Goal: Find specific page/section: Find specific page/section

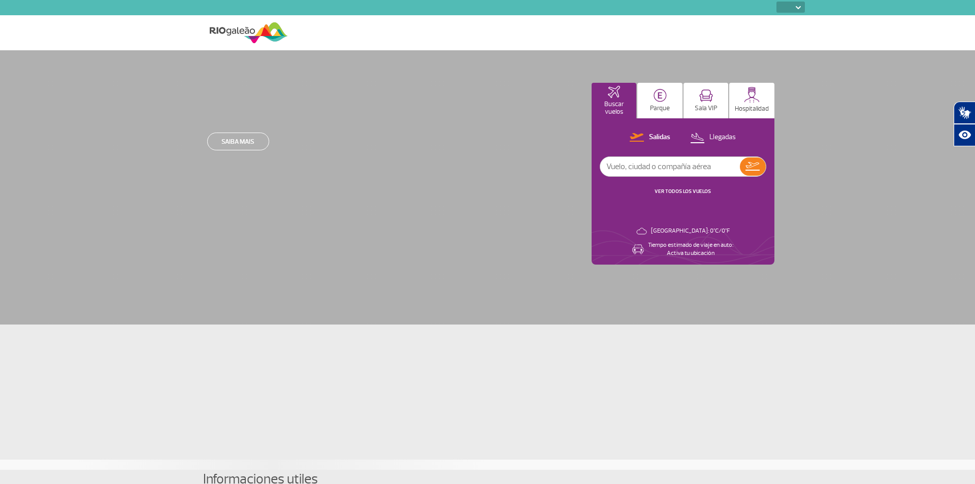
select select
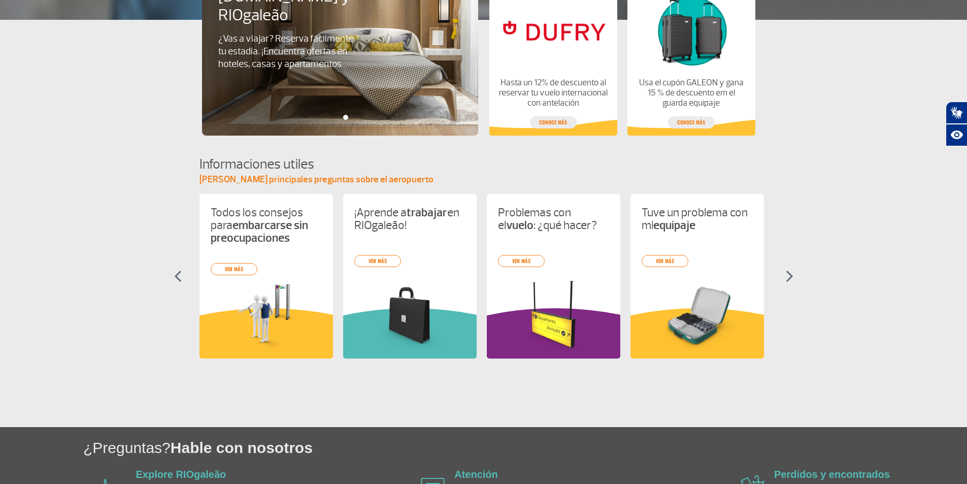
scroll to position [355, 0]
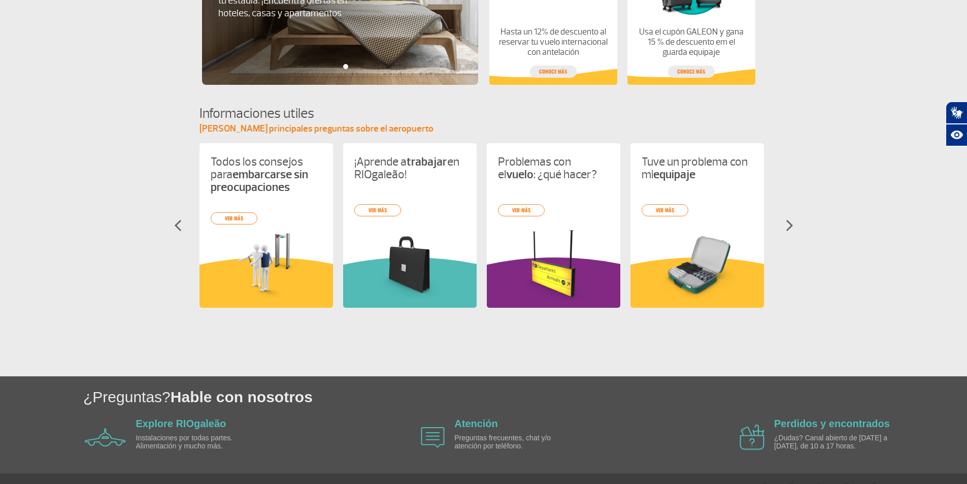
click at [792, 231] on img at bounding box center [790, 225] width 8 height 12
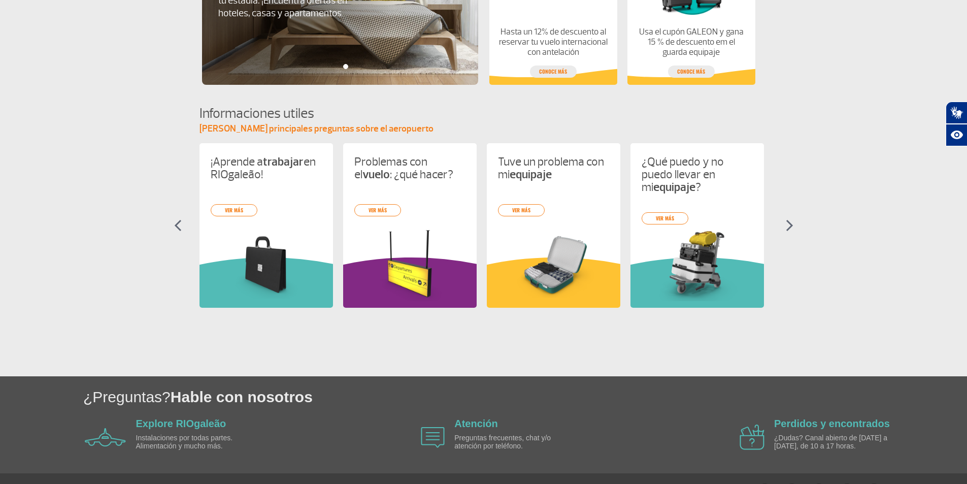
click at [792, 231] on img at bounding box center [790, 225] width 8 height 12
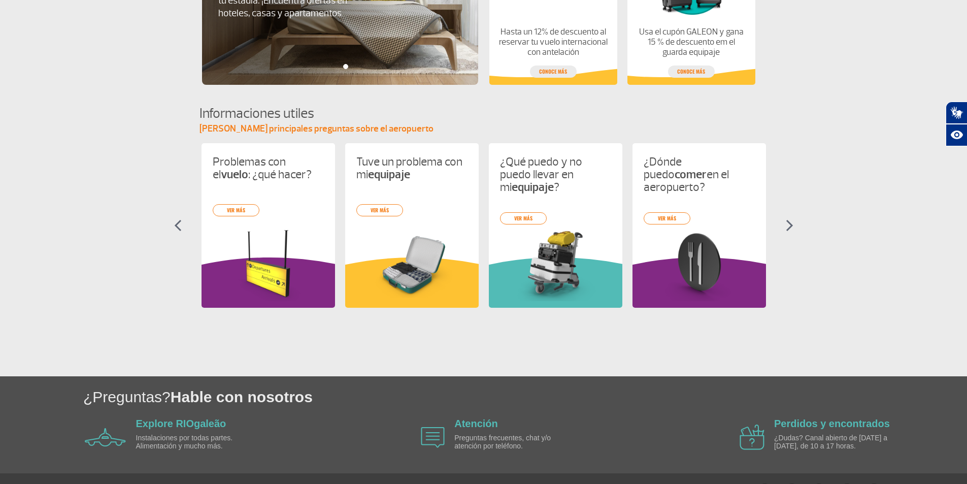
scroll to position [0, 287]
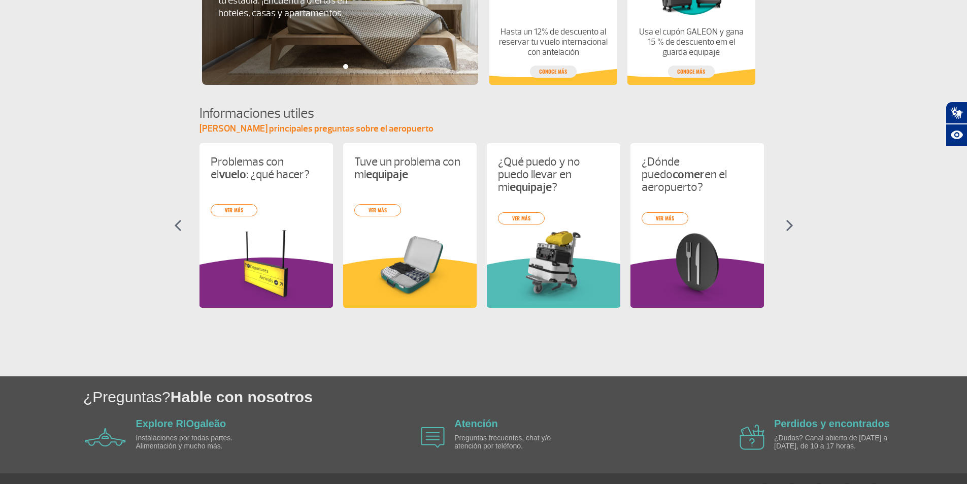
click at [793, 229] on img at bounding box center [790, 225] width 8 height 12
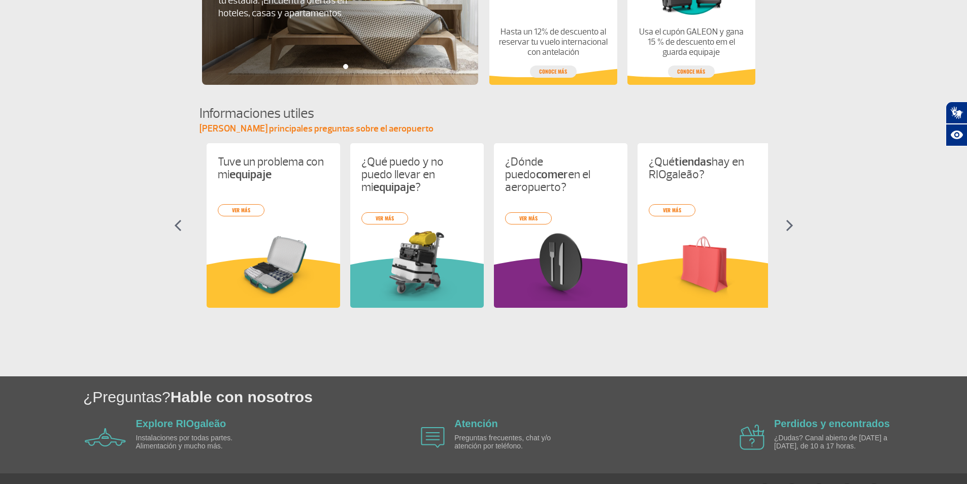
scroll to position [0, 431]
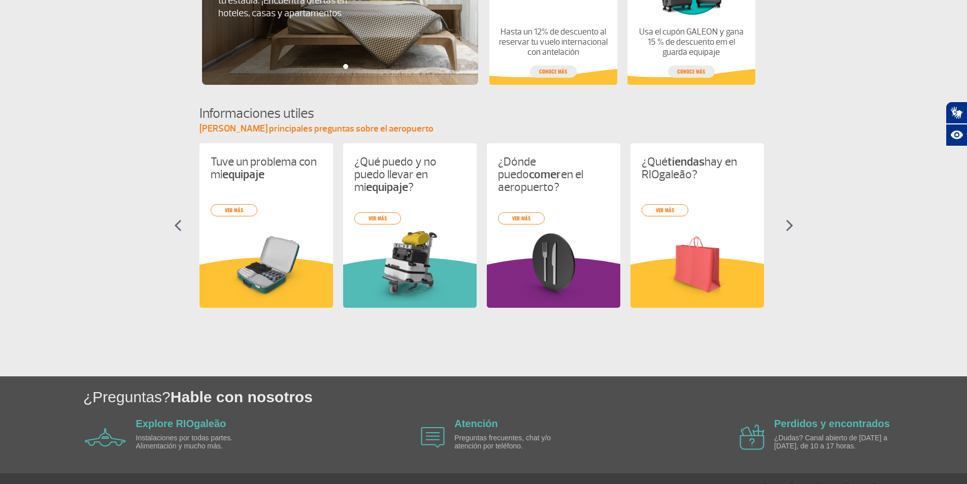
click at [793, 229] on img at bounding box center [790, 225] width 8 height 12
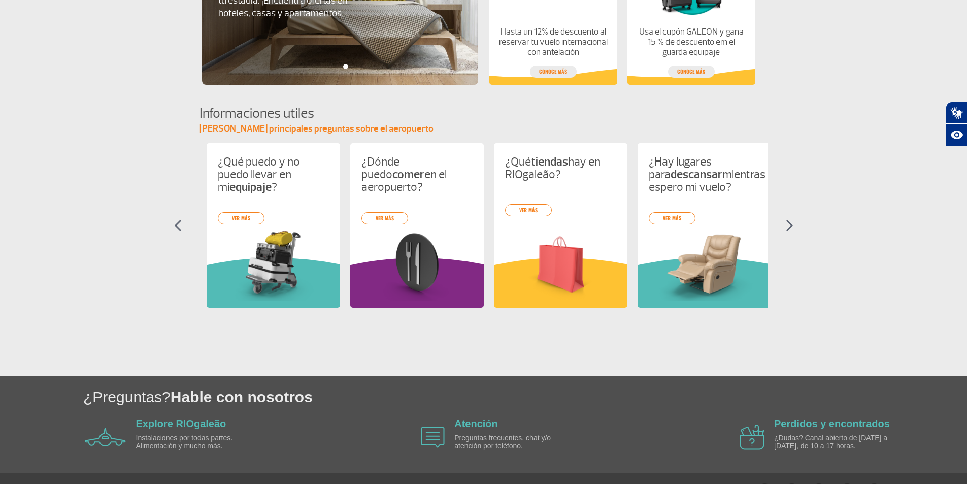
scroll to position [0, 575]
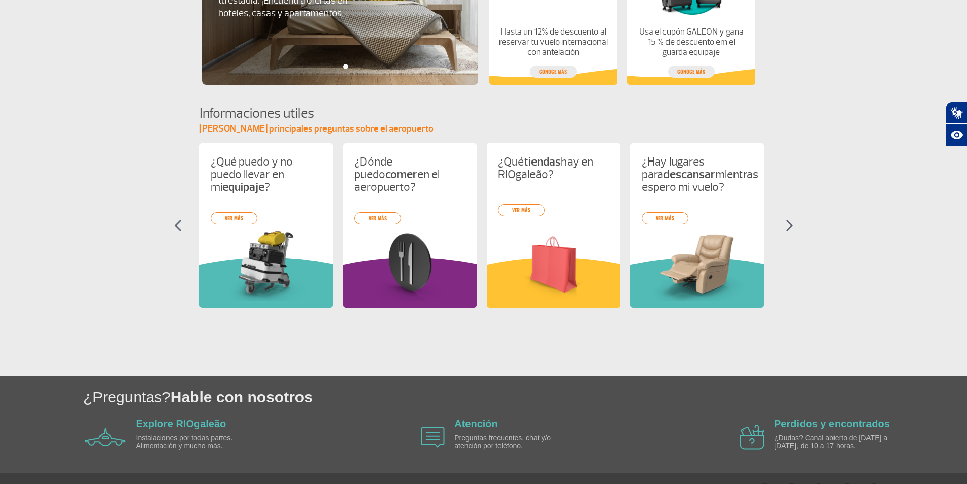
click at [793, 229] on img at bounding box center [790, 225] width 8 height 12
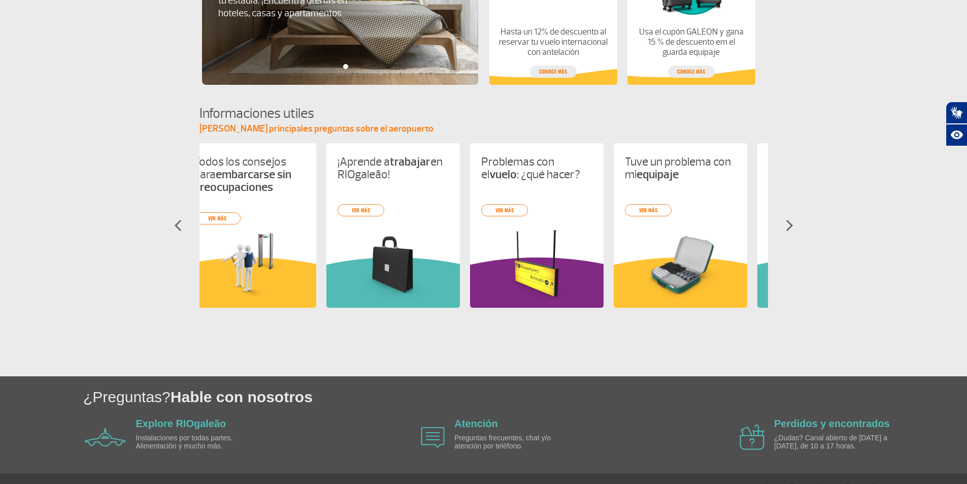
scroll to position [0, 0]
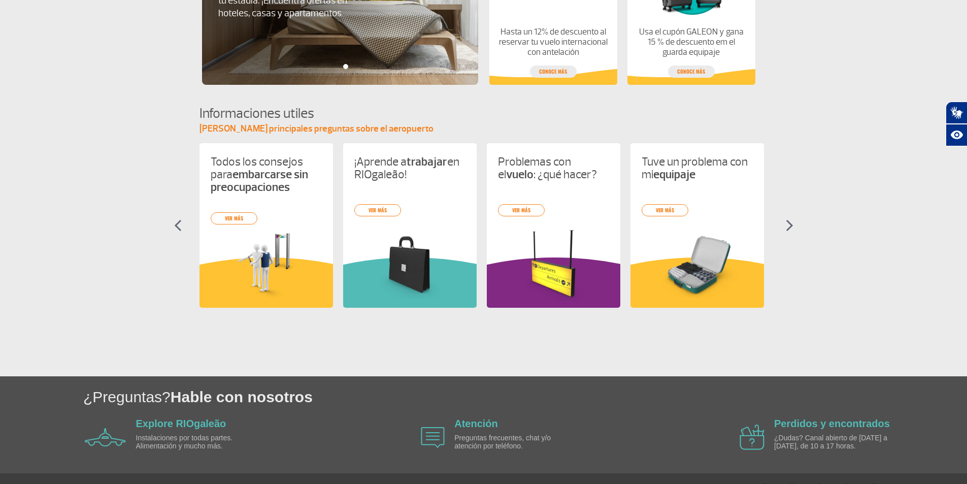
click at [793, 229] on img at bounding box center [790, 225] width 8 height 12
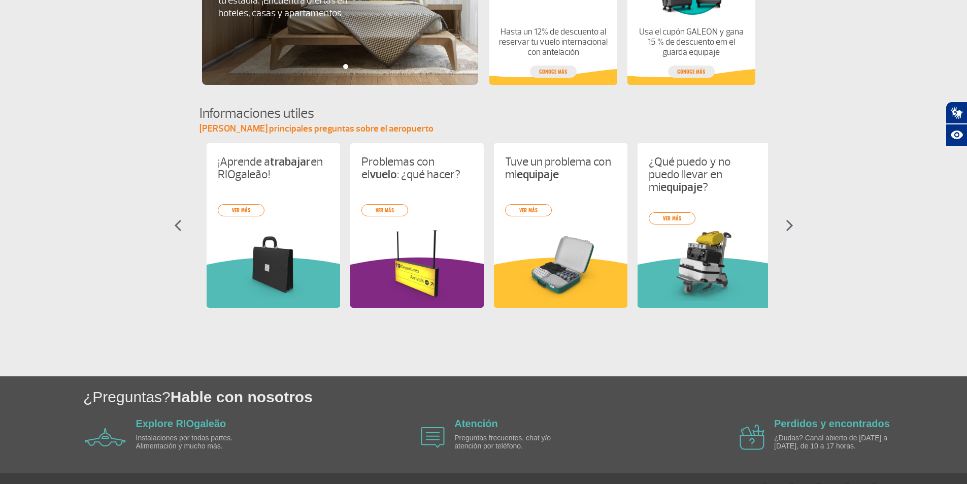
scroll to position [0, 144]
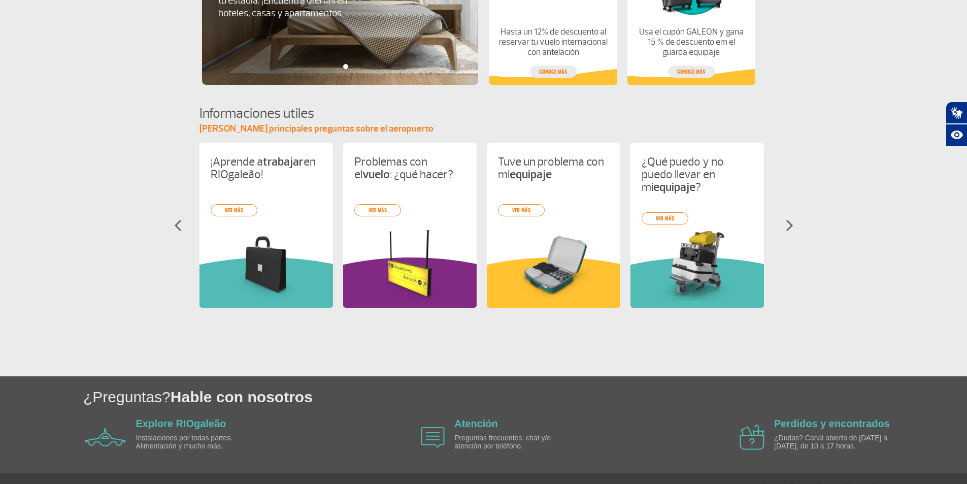
click at [791, 227] on img at bounding box center [790, 225] width 8 height 12
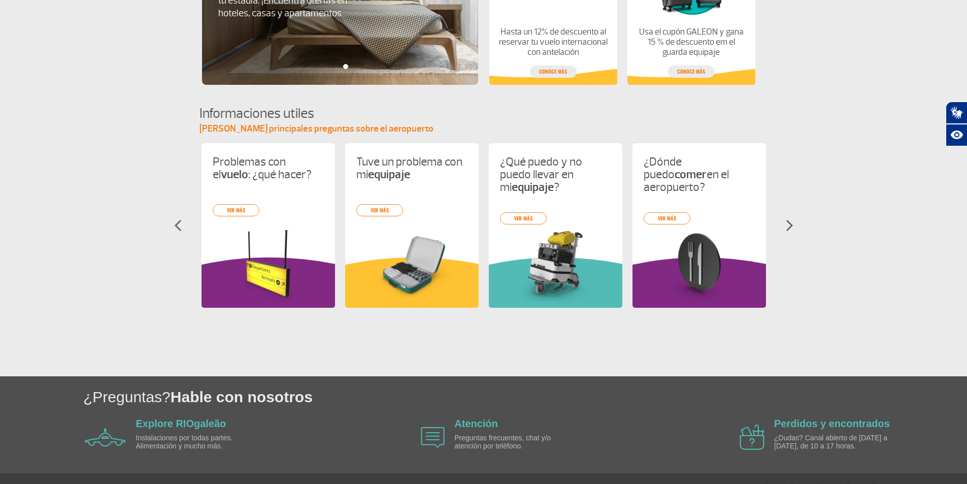
scroll to position [0, 287]
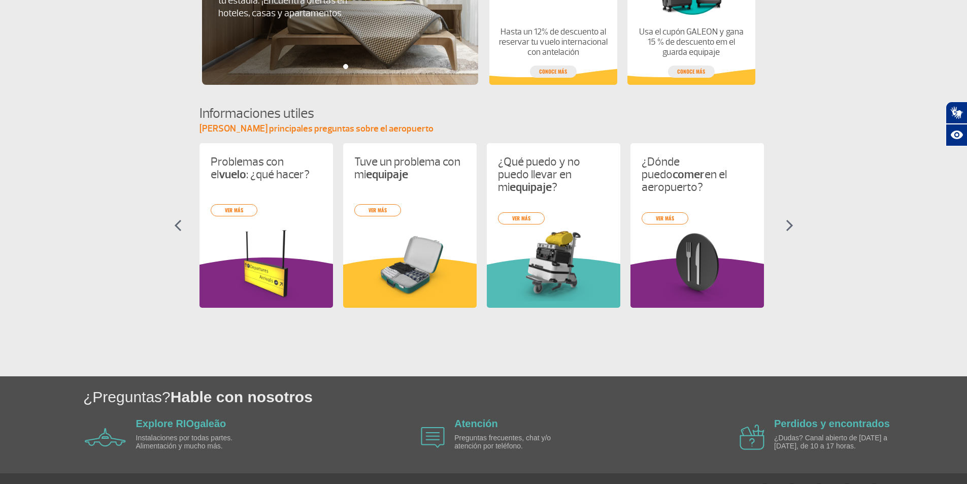
click at [790, 227] on img at bounding box center [790, 225] width 8 height 12
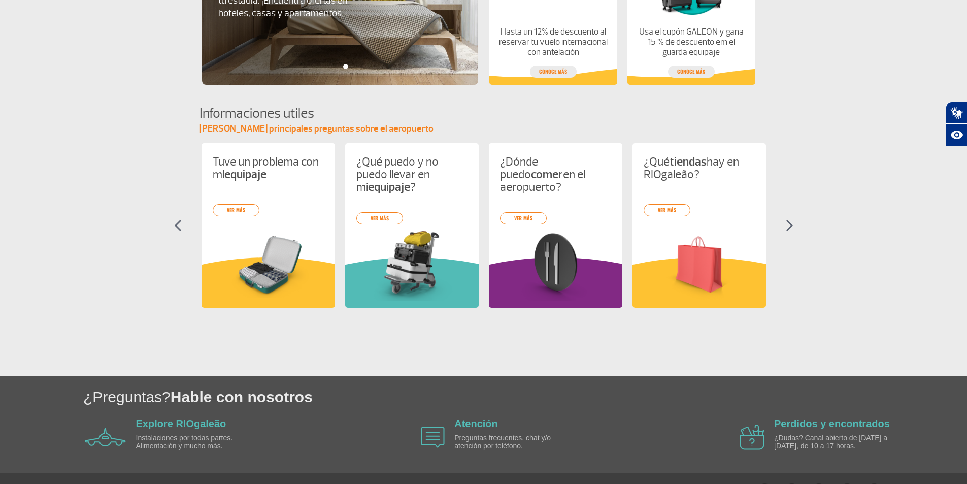
scroll to position [0, 431]
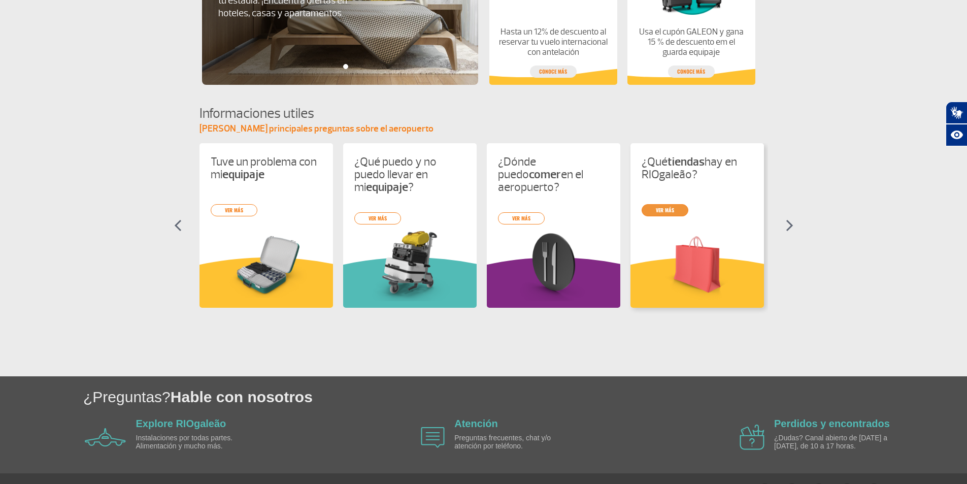
click at [679, 211] on link "ver más" at bounding box center [665, 210] width 47 height 12
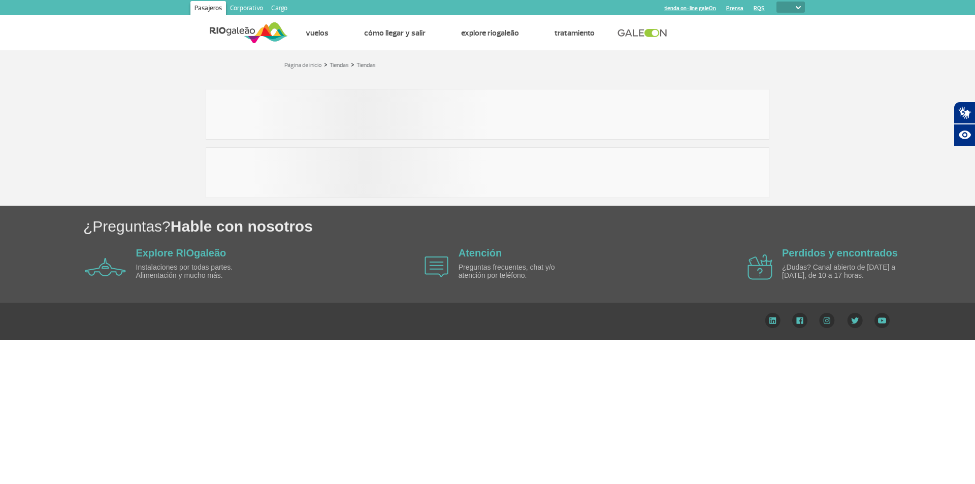
select select
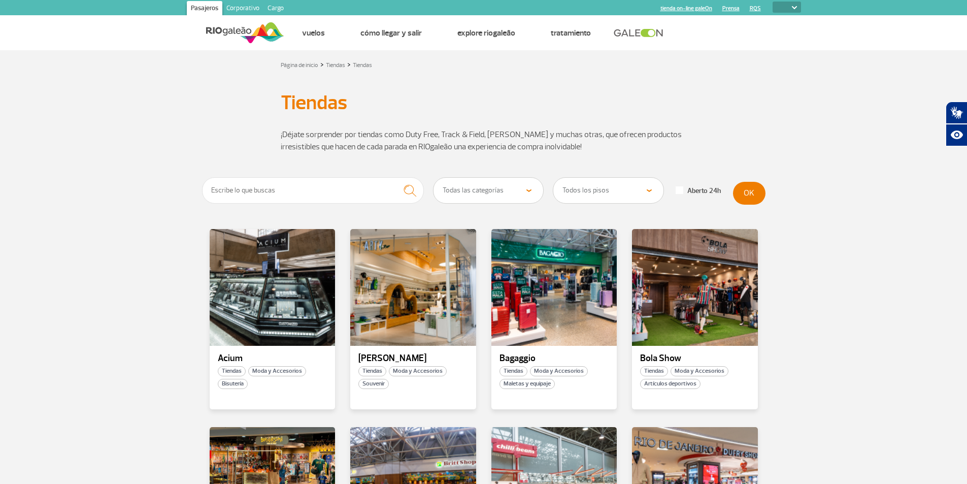
drag, startPoint x: 93, startPoint y: 261, endPoint x: 101, endPoint y: 243, distance: 19.3
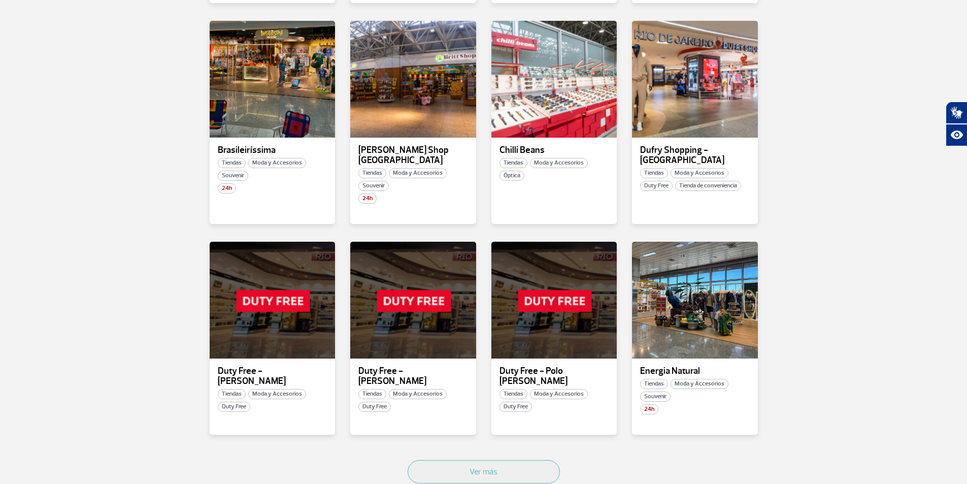
scroll to position [457, 0]
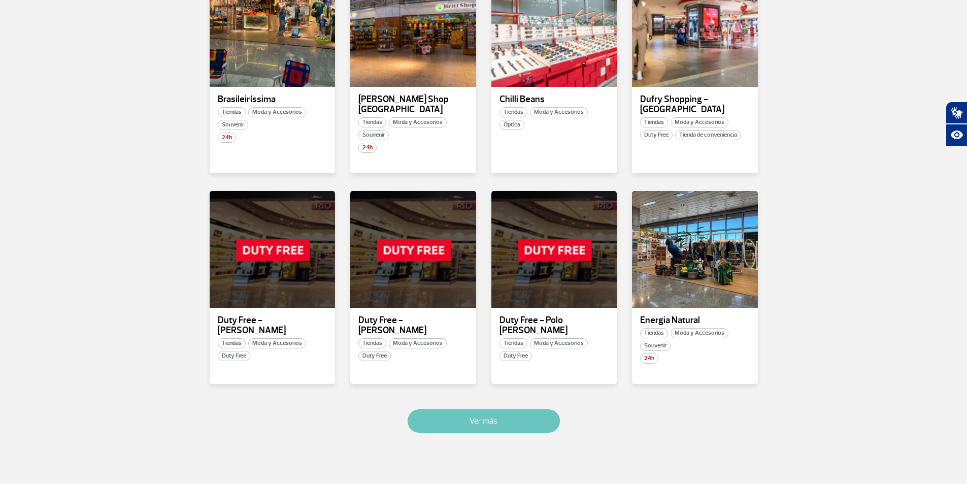
click at [415, 412] on button "Ver más" at bounding box center [484, 420] width 152 height 23
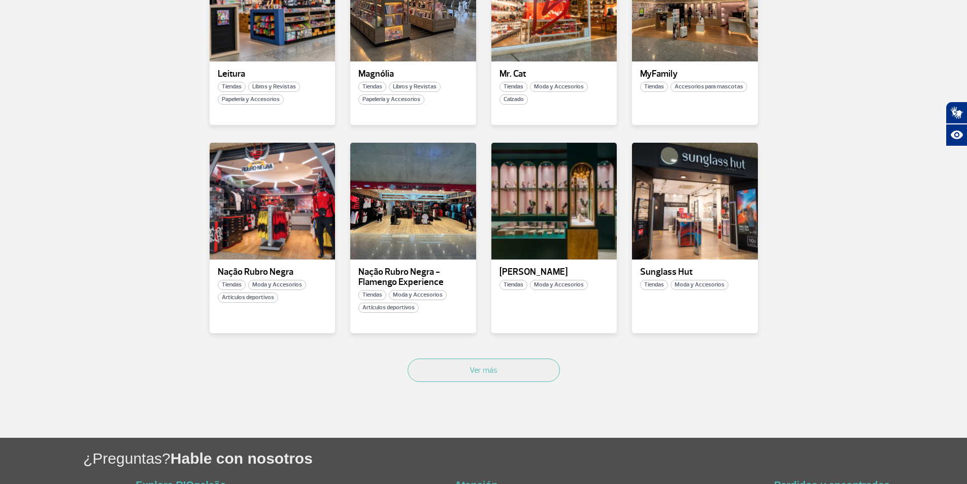
scroll to position [1188, 0]
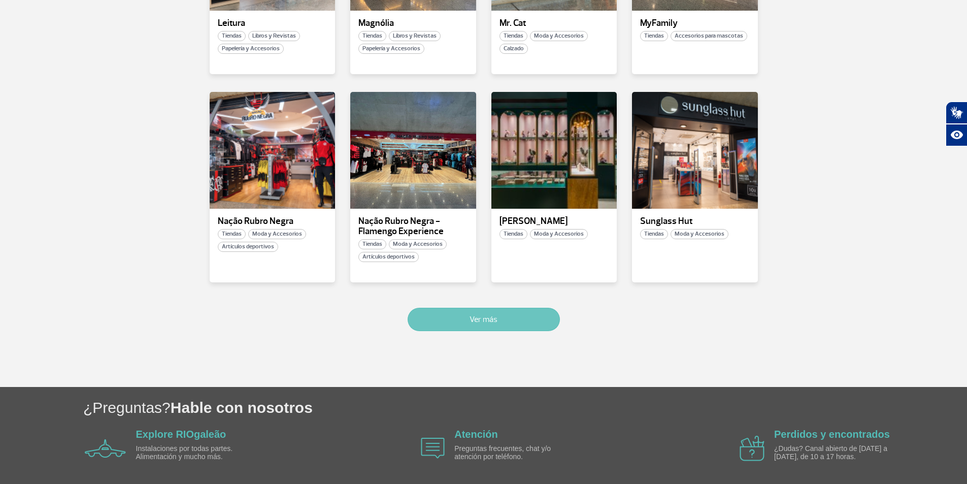
click at [461, 316] on button "Ver más" at bounding box center [484, 319] width 152 height 23
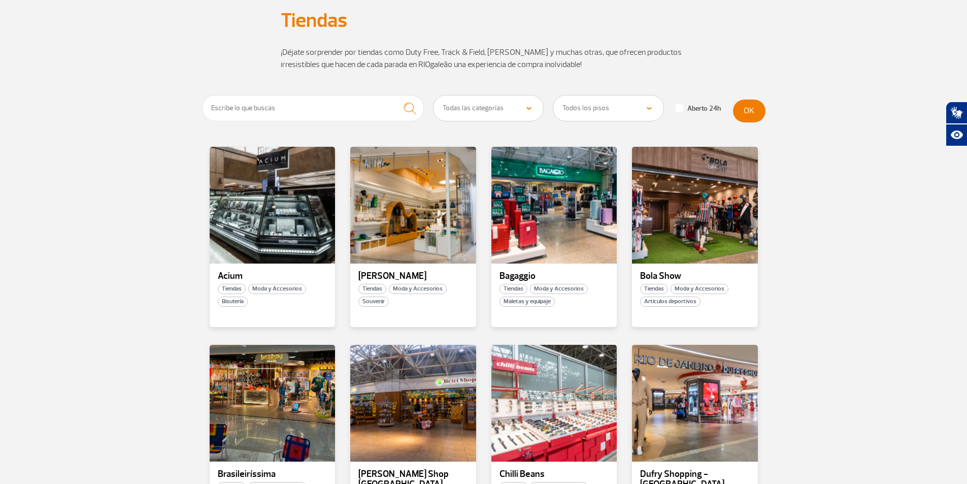
scroll to position [0, 0]
